Goal: Transaction & Acquisition: Purchase product/service

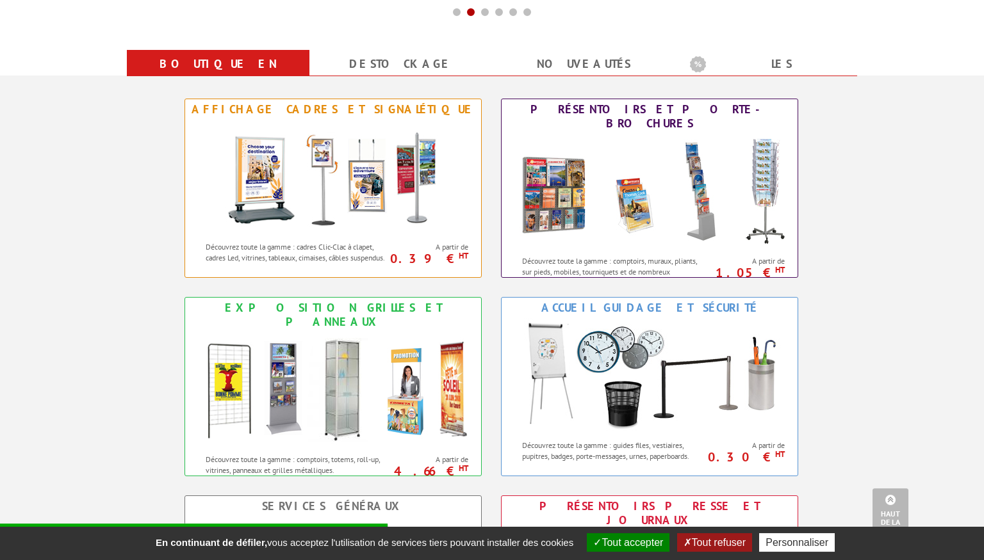
scroll to position [484, 0]
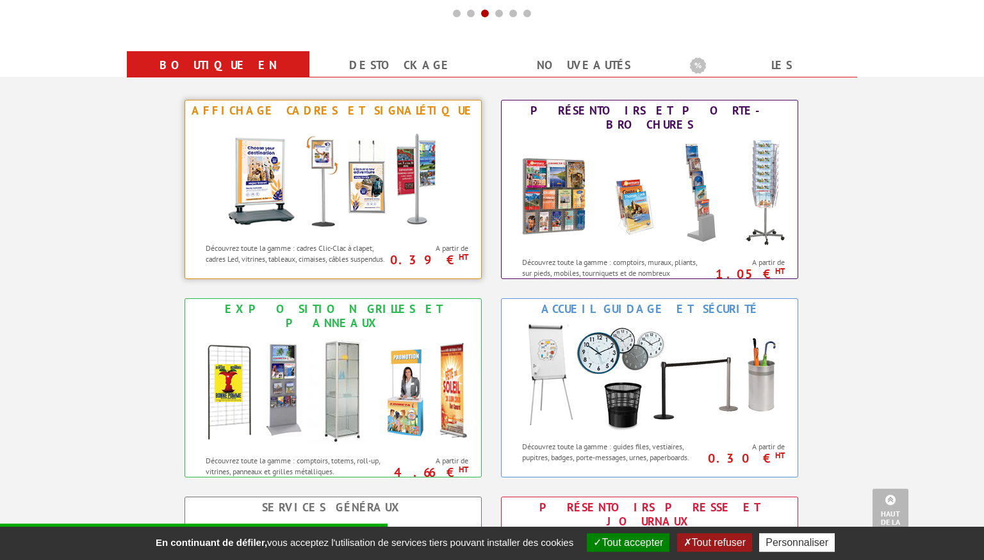
click at [344, 154] on img at bounding box center [333, 178] width 237 height 115
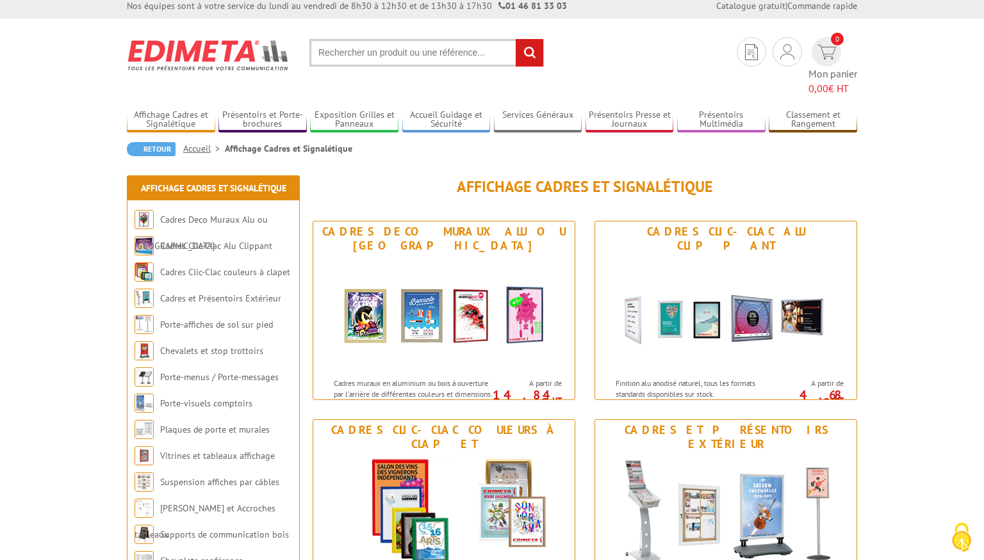
scroll to position [9, 0]
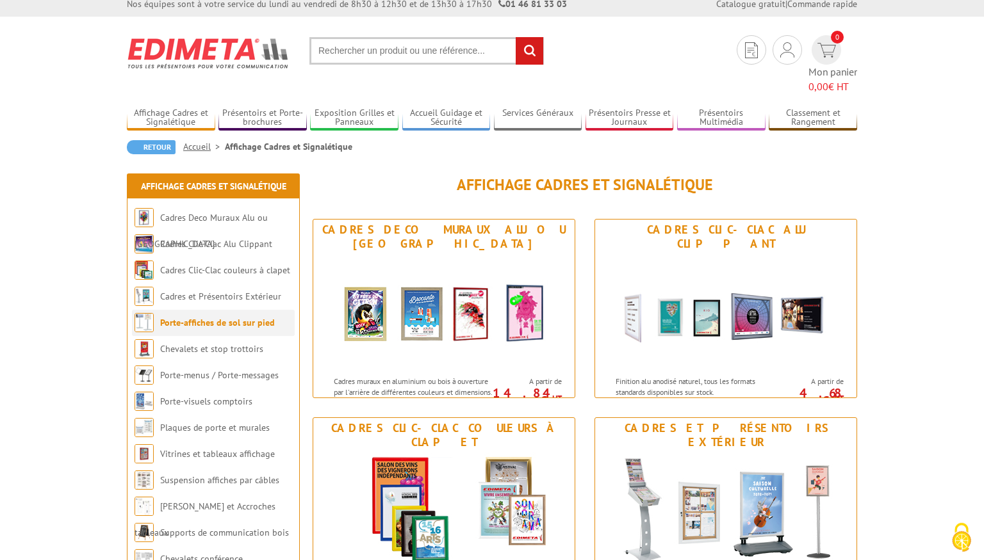
click at [234, 317] on link "Porte-affiches de sol sur pied" at bounding box center [217, 323] width 115 height 12
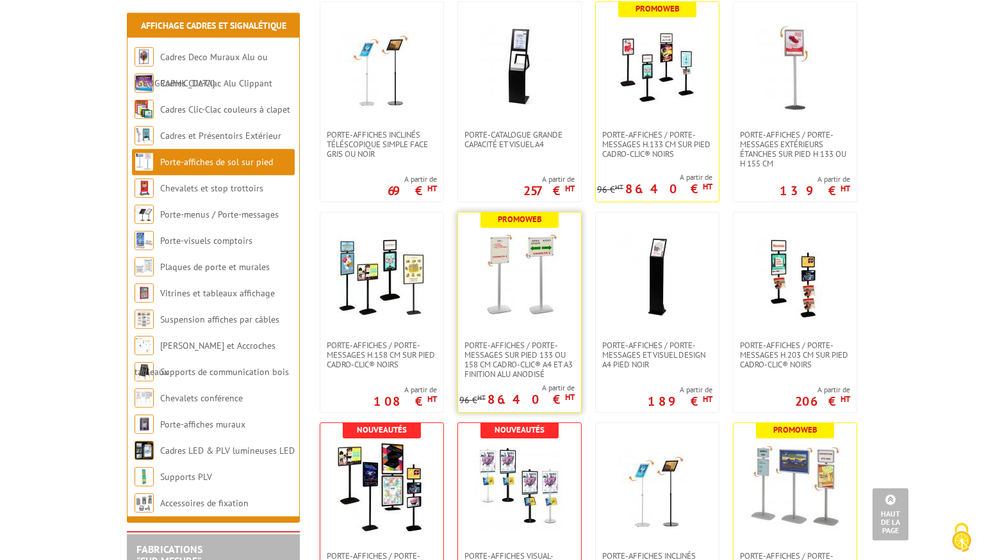
scroll to position [710, 0]
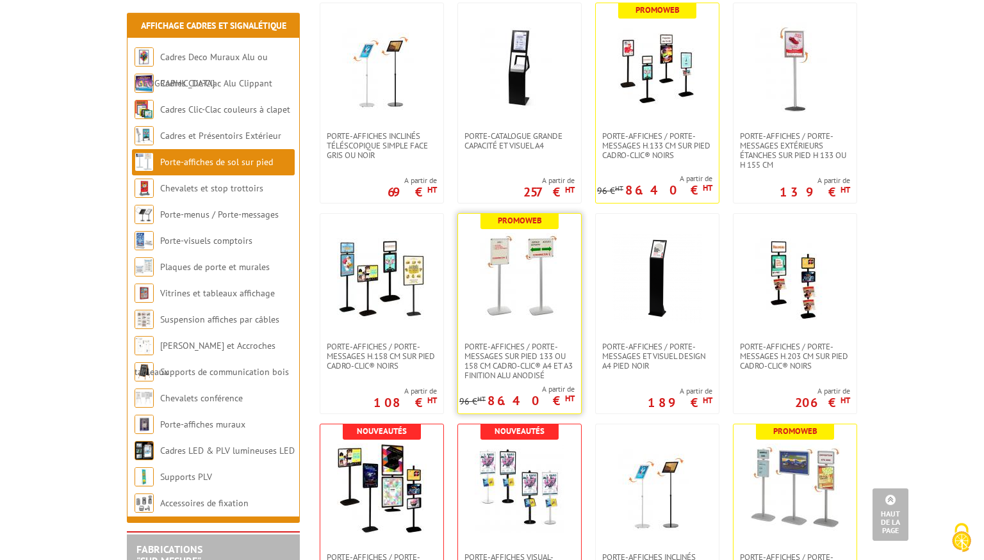
click at [539, 282] on img at bounding box center [519, 278] width 90 height 90
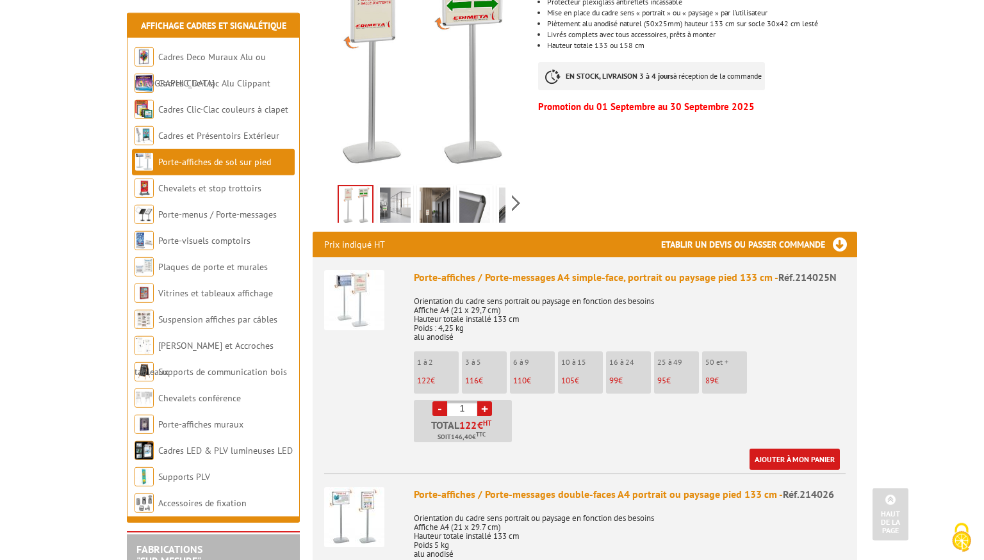
scroll to position [314, 0]
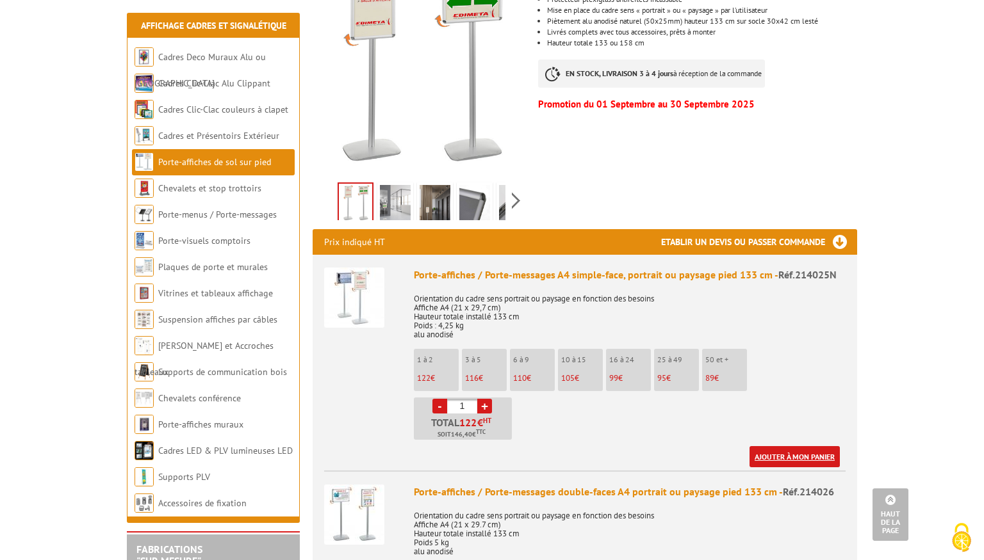
click at [777, 446] on link "Ajouter à mon panier" at bounding box center [794, 456] width 90 height 21
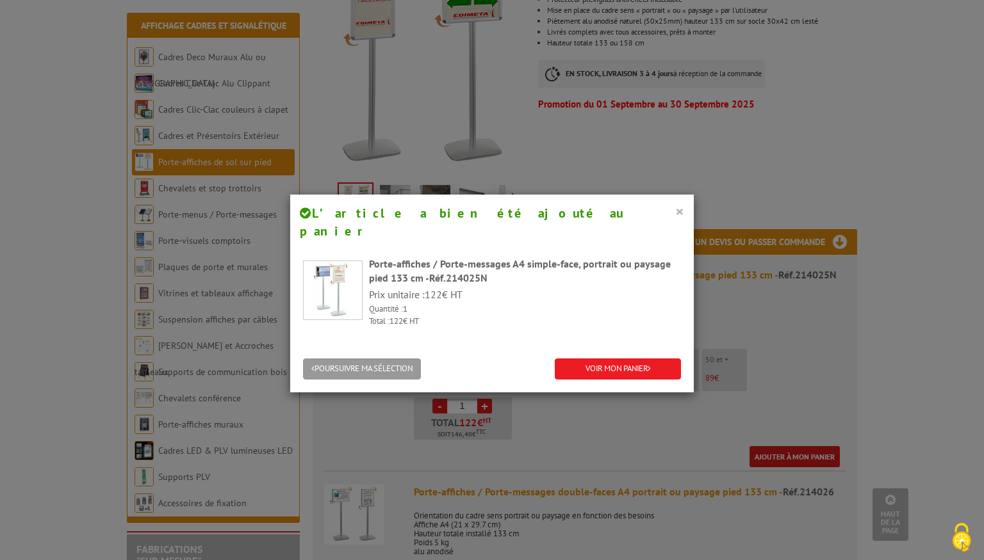
click at [678, 211] on button "×" at bounding box center [679, 211] width 9 height 17
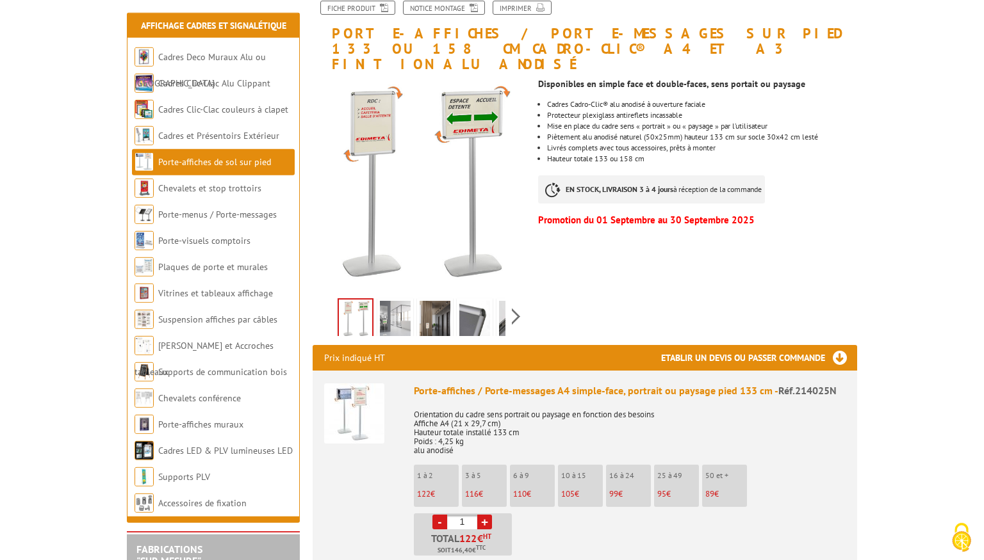
scroll to position [200, 0]
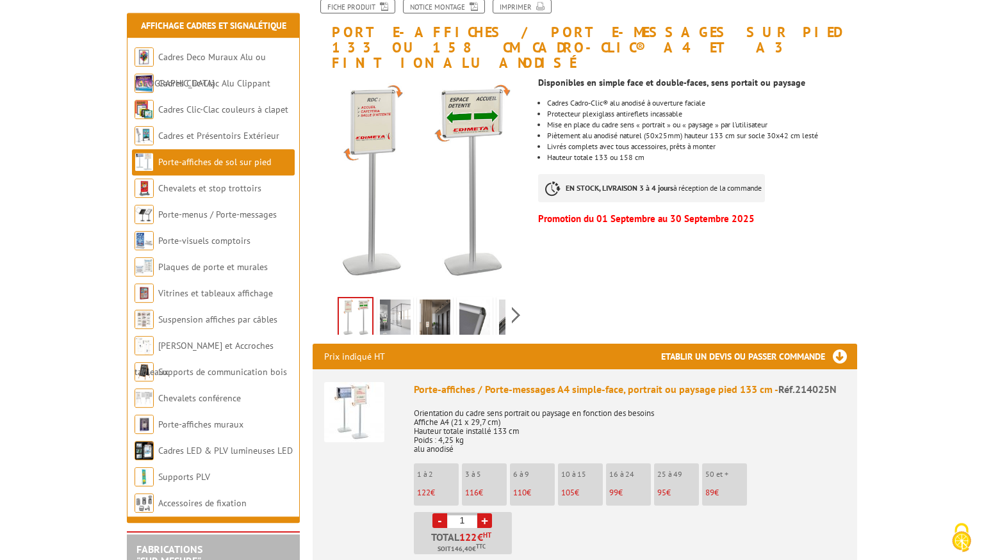
click at [718, 469] on li "50 et + 89 €" at bounding box center [724, 485] width 45 height 42
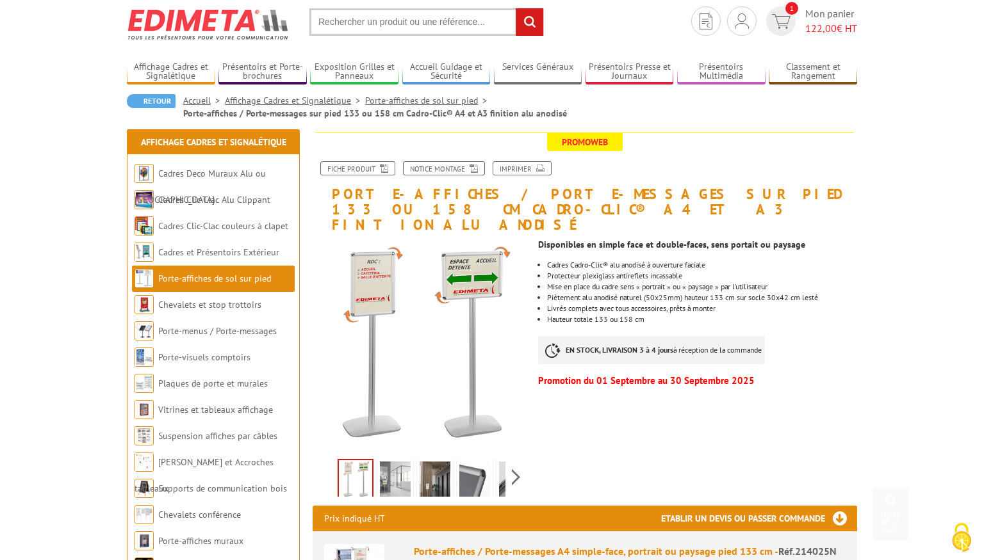
scroll to position [0, 0]
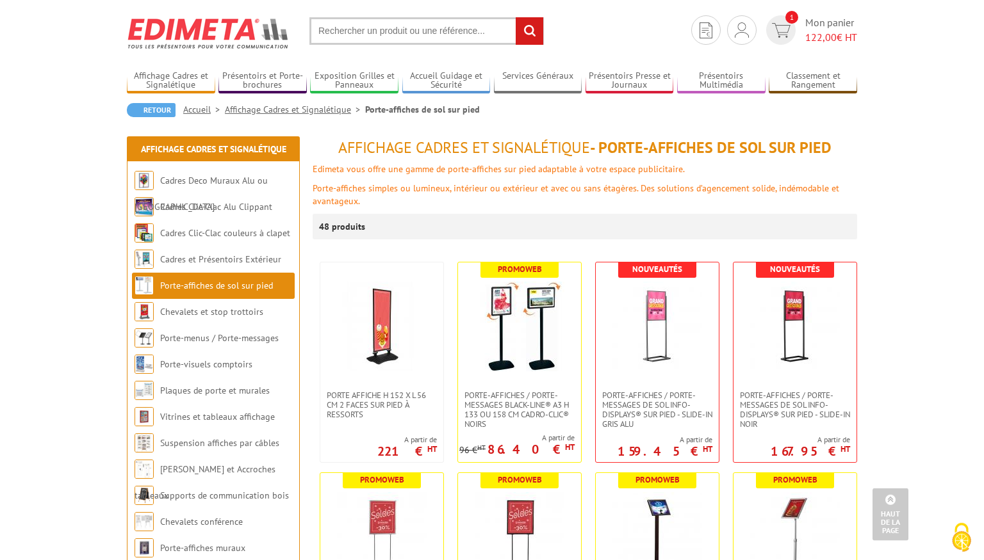
scroll to position [28, 0]
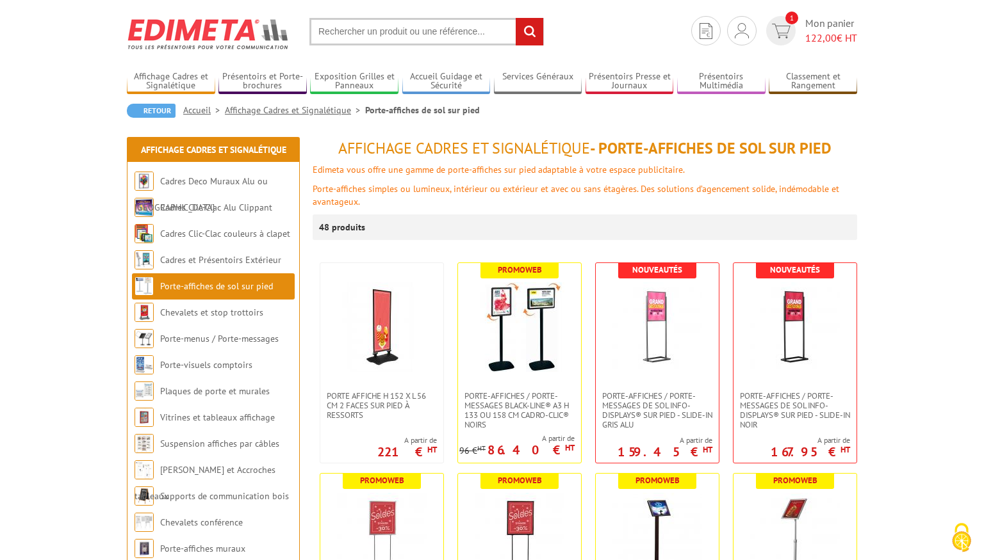
click at [361, 38] on input "text" at bounding box center [426, 32] width 234 height 28
type input "affiches"
click at [515, 18] on input "rechercher" at bounding box center [529, 32] width 28 height 28
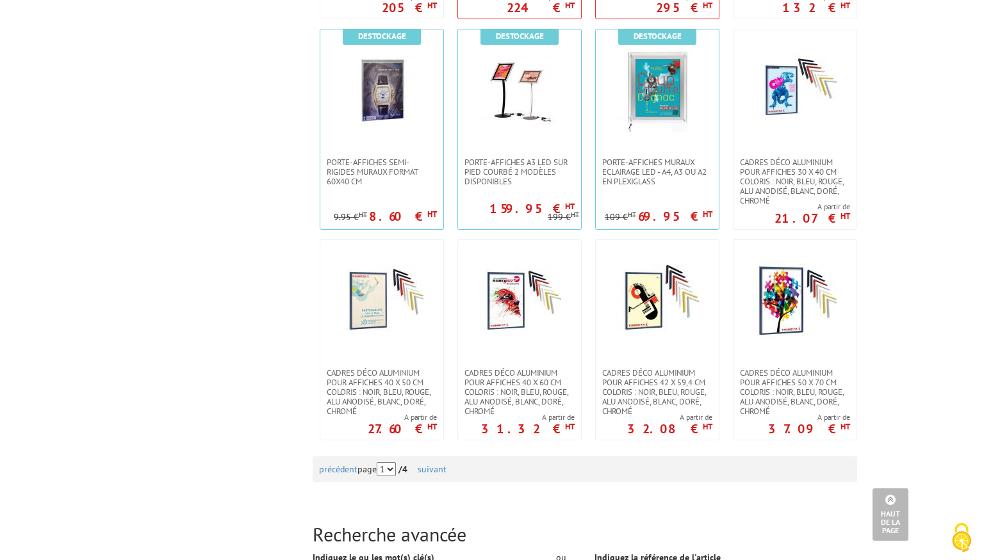
scroll to position [1091, 0]
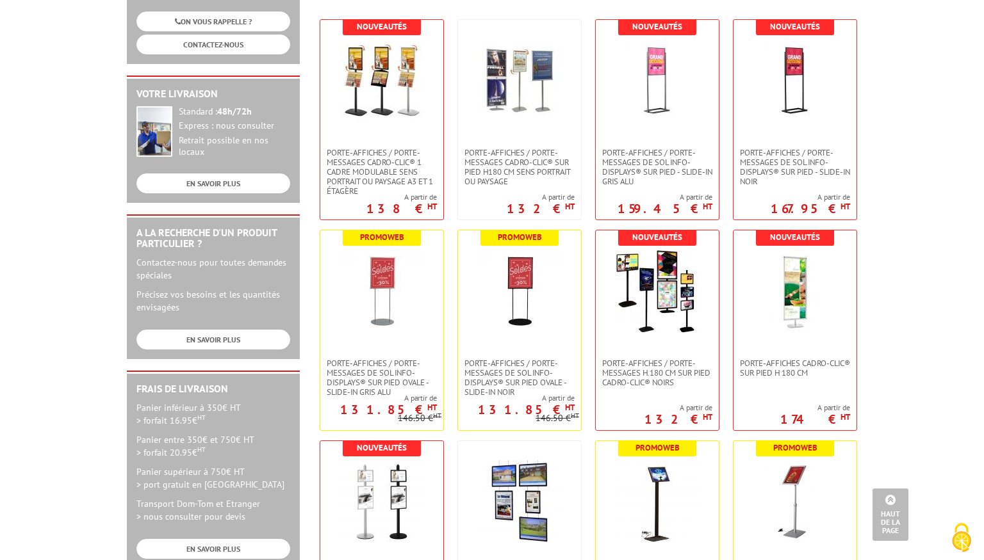
scroll to position [0, 0]
